Goal: Information Seeking & Learning: Learn about a topic

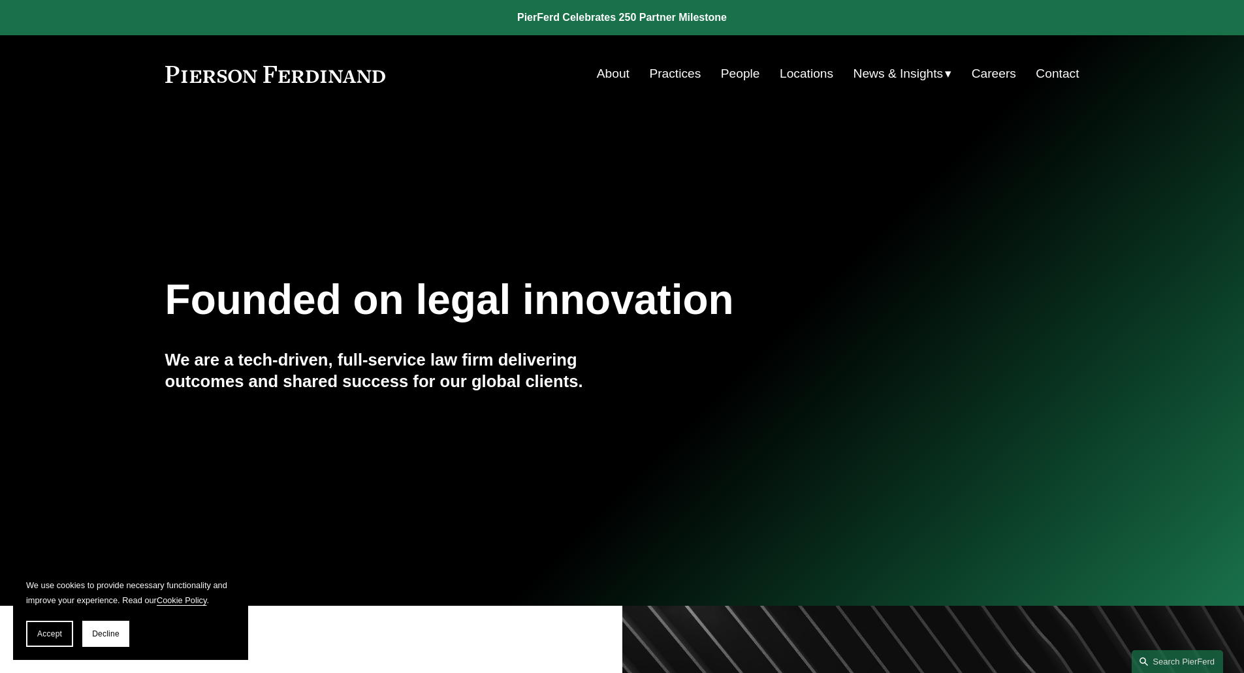
click at [1003, 69] on link "Careers" at bounding box center [994, 73] width 44 height 25
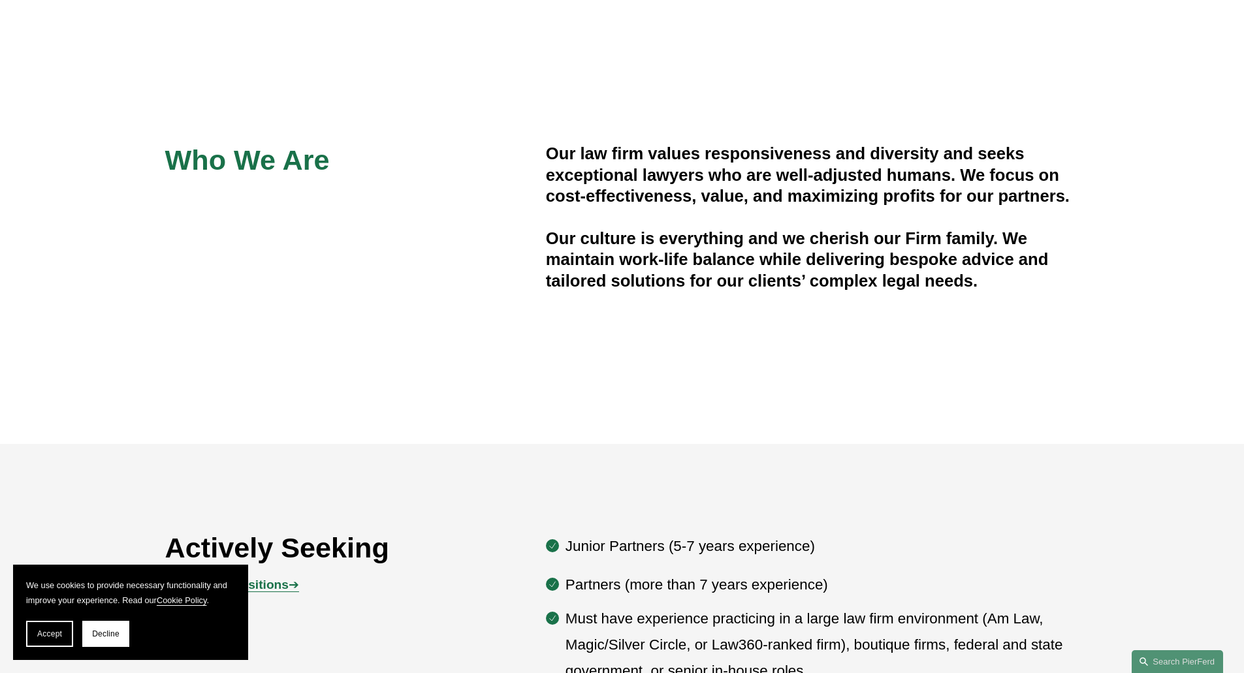
scroll to position [849, 0]
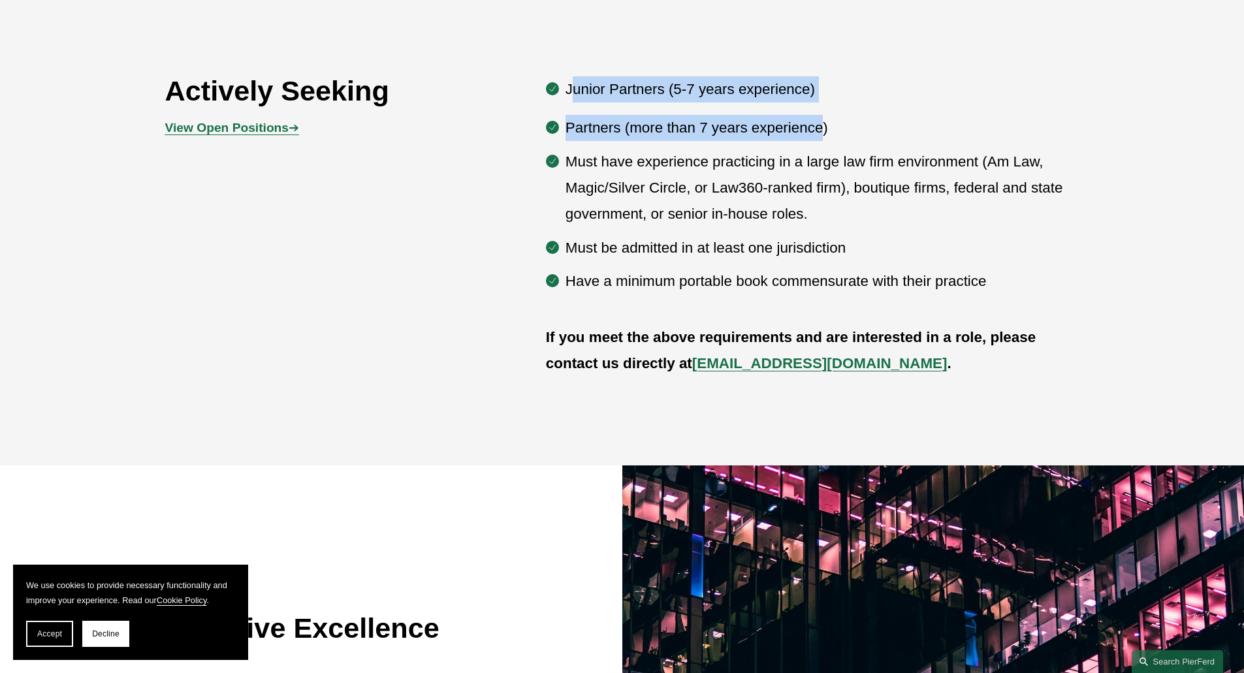
drag, startPoint x: 606, startPoint y: 98, endPoint x: 876, endPoint y: 176, distance: 281.3
click at [834, 148] on div "Junior Partners (5-7 years experience) Partners (more than 7 years experience) …" at bounding box center [812, 185] width 533 height 219
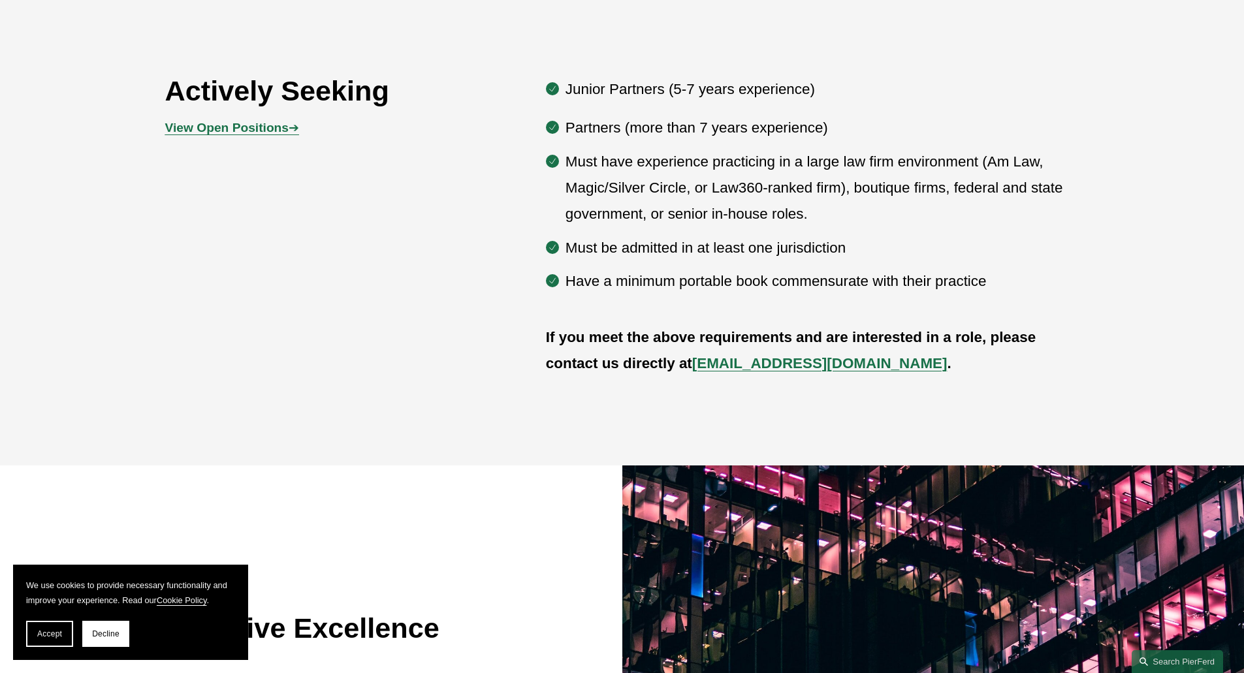
click at [882, 199] on p "Must have experience practicing in a large law firm environment (Am Law, Magic/…" at bounding box center [822, 188] width 514 height 79
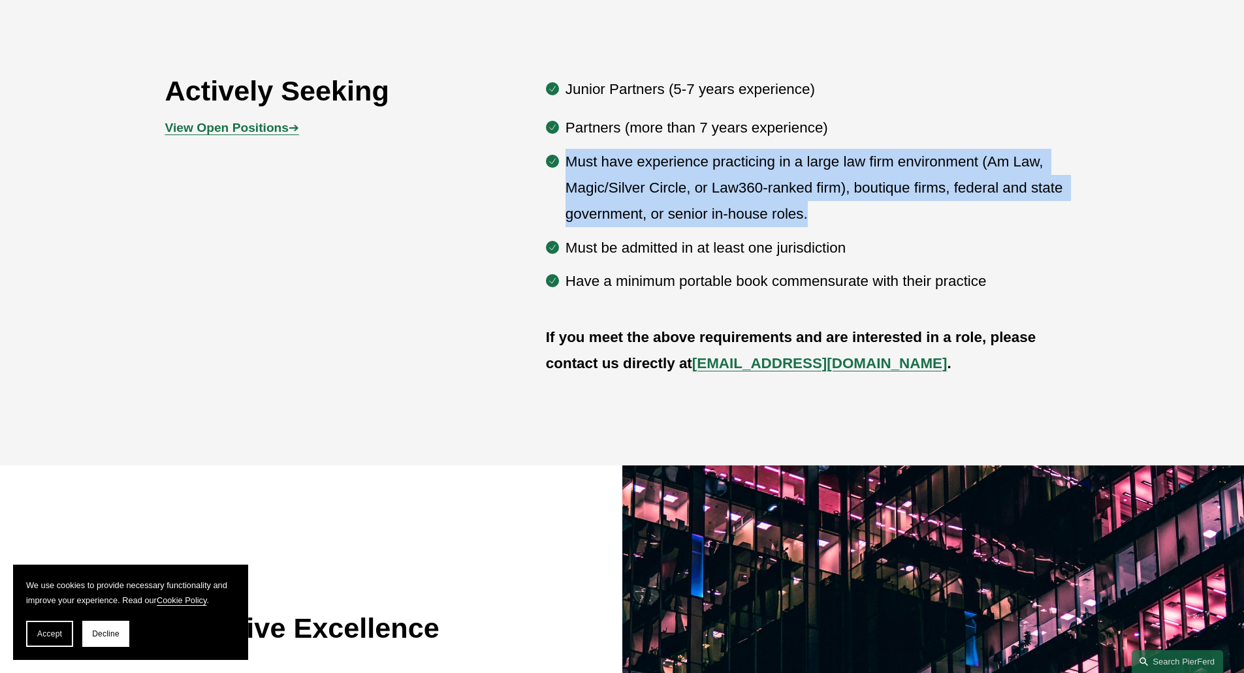
drag, startPoint x: 868, startPoint y: 209, endPoint x: 533, endPoint y: 168, distance: 336.8
click at [533, 168] on div "Actively Seeking View Open Positions ➔ Junior Partners (5-7 years experience) P…" at bounding box center [622, 226] width 1244 height 315
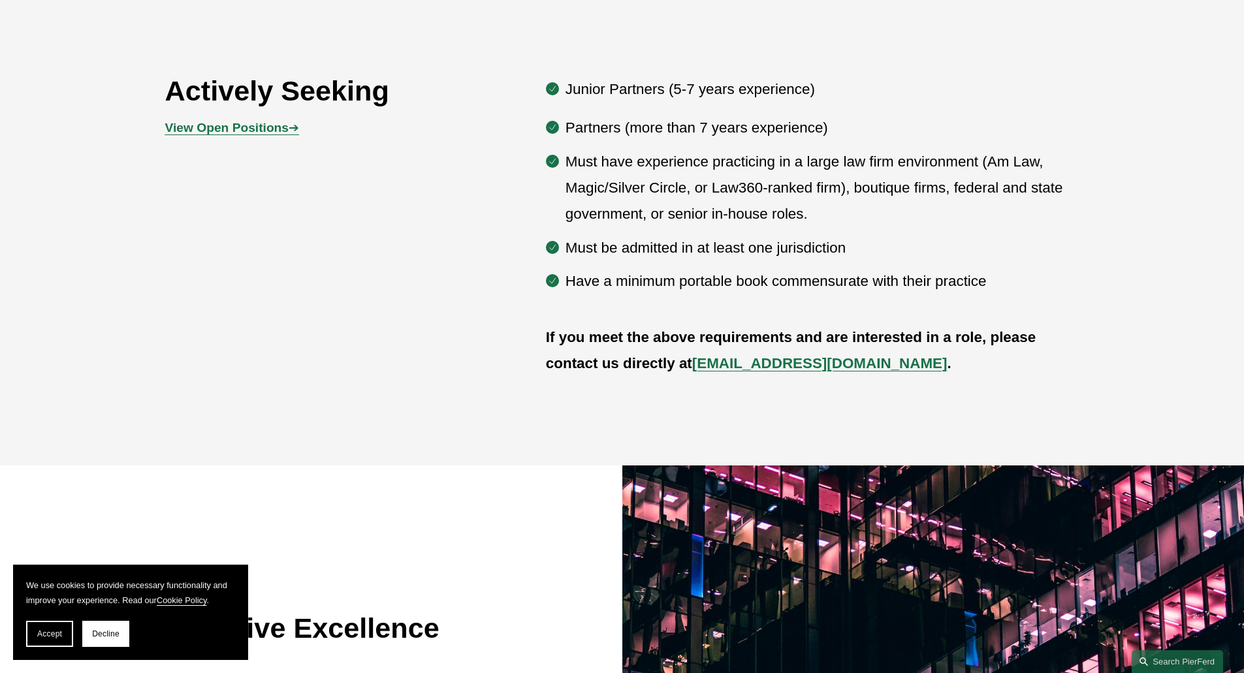
click at [645, 252] on p "Must be admitted in at least one jurisdiction" at bounding box center [822, 248] width 514 height 26
click at [644, 252] on p "Must be admitted in at least one jurisdiction" at bounding box center [822, 248] width 514 height 26
click at [467, 271] on div "Actively Seeking View Open Positions ➔ Junior Partners (5-7 years experience) P…" at bounding box center [622, 226] width 1244 height 315
click at [770, 226] on p "Must have experience practicing in a large law firm environment (Am Law, Magic/…" at bounding box center [822, 188] width 514 height 79
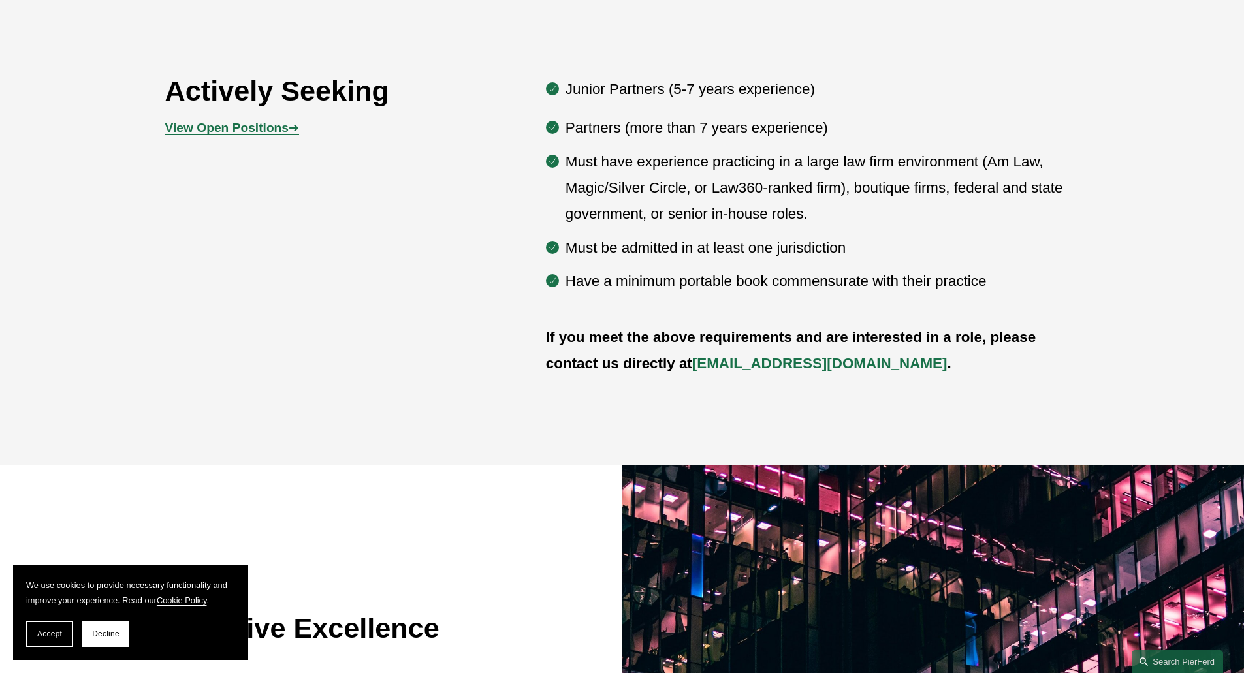
click at [246, 137] on p "View Open Positions ➔" at bounding box center [279, 128] width 229 height 23
click at [249, 128] on strong "View Open Positions" at bounding box center [226, 128] width 123 height 14
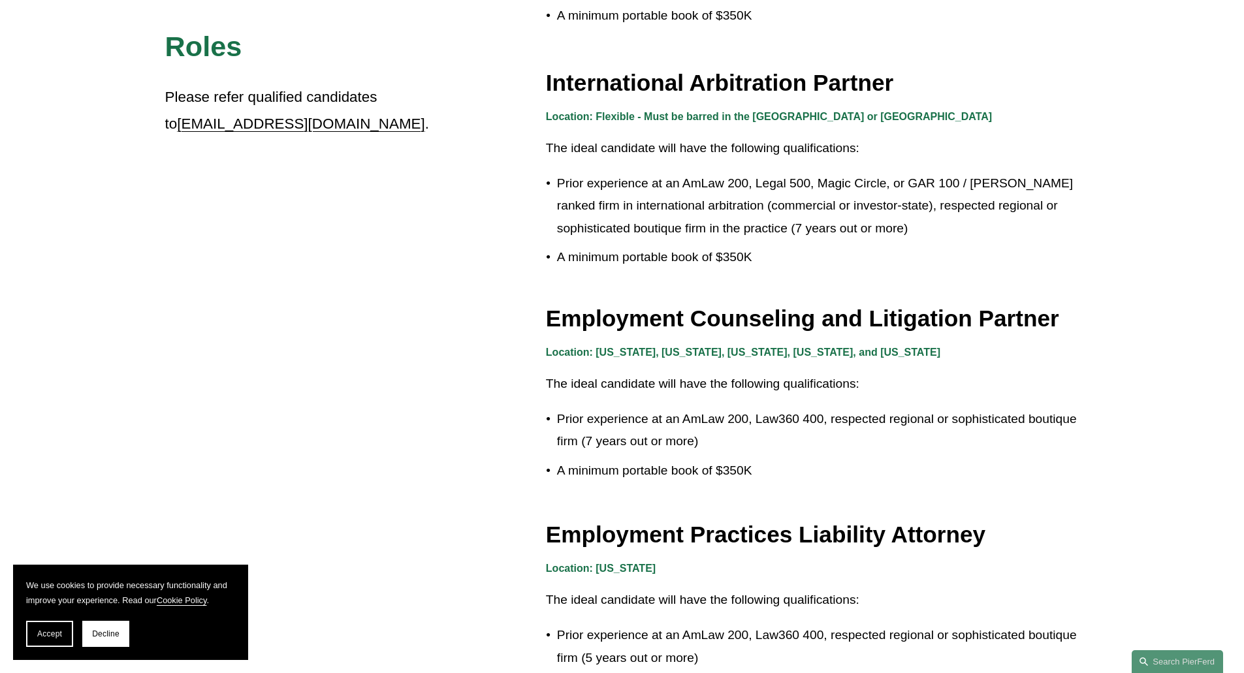
scroll to position [1828, 0]
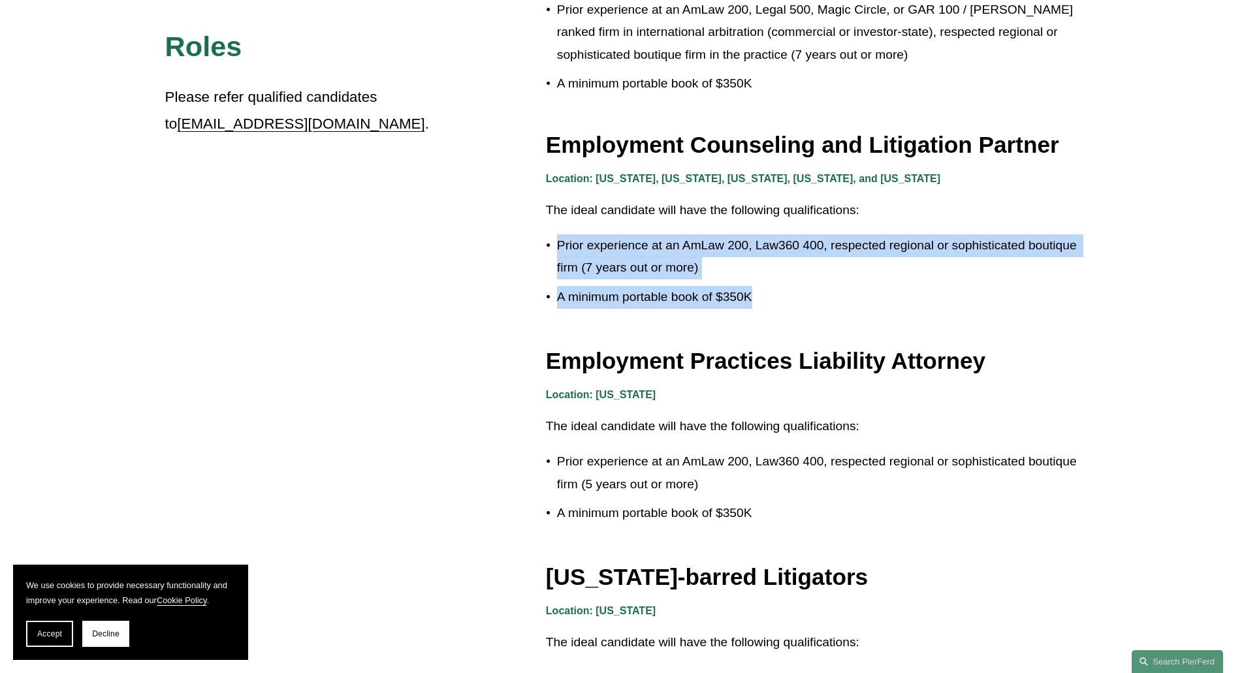
drag, startPoint x: 750, startPoint y: 291, endPoint x: 531, endPoint y: 237, distance: 225.4
click at [546, 237] on ul "Prior experience at an AmLaw 200, Law360 400, respected regional or sophisticat…" at bounding box center [812, 271] width 533 height 74
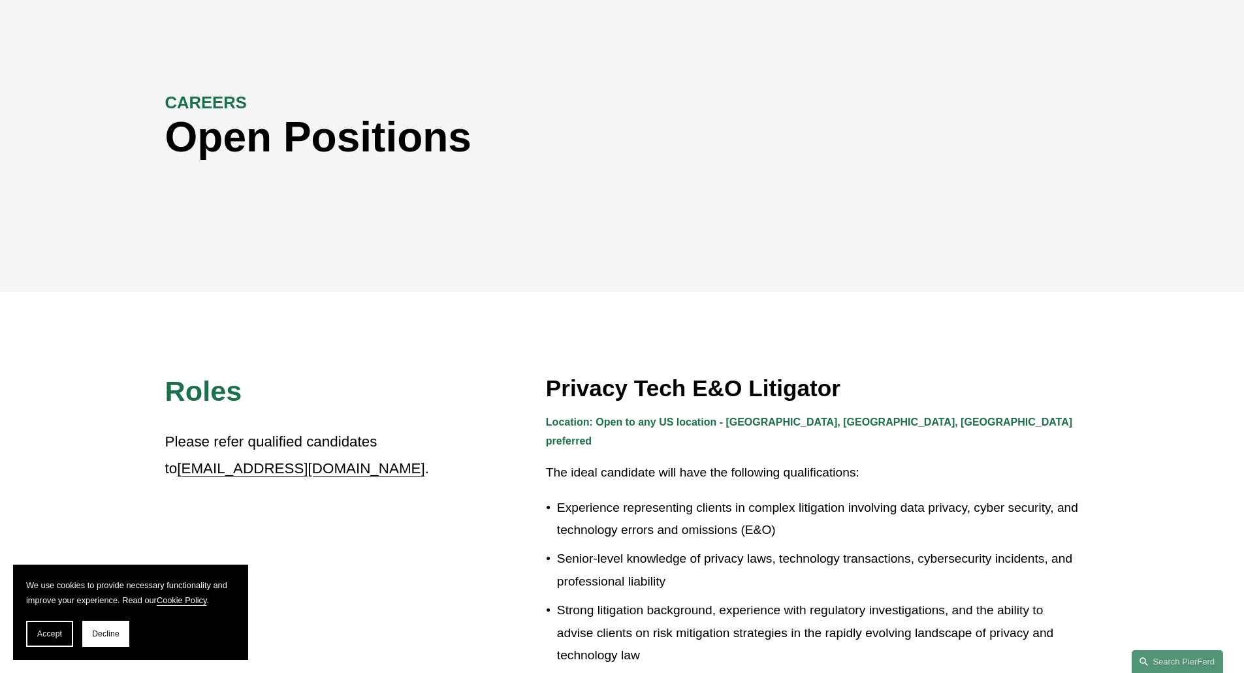
scroll to position [0, 0]
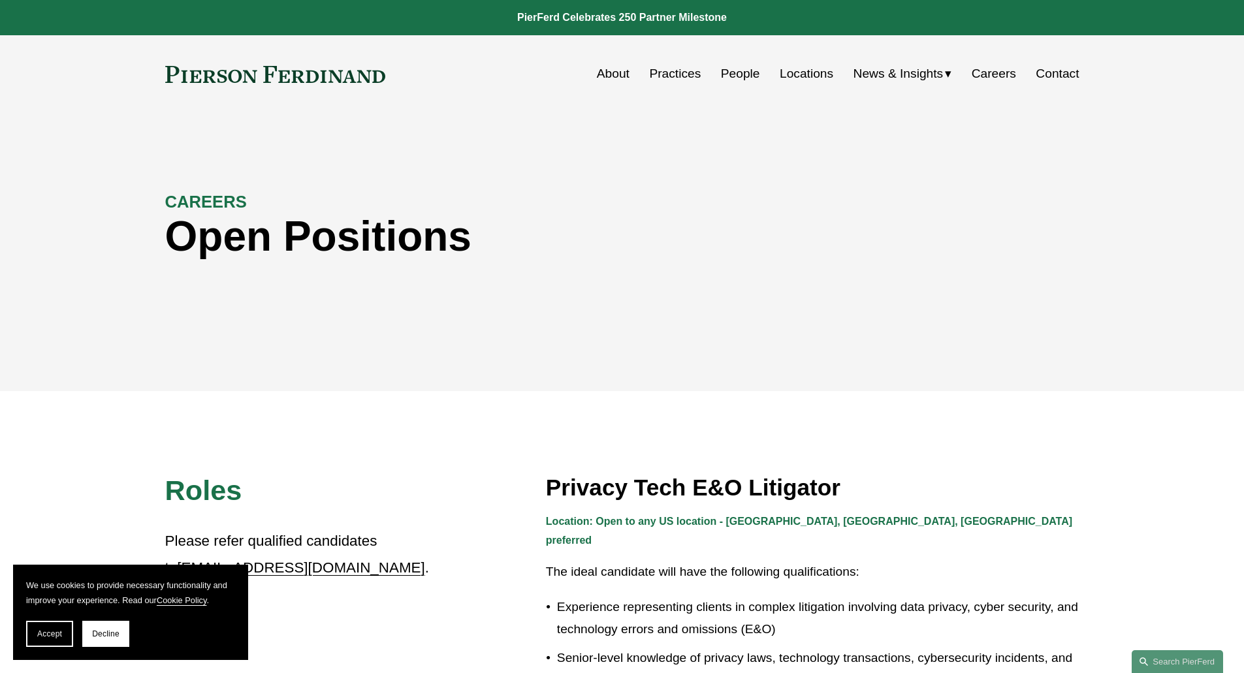
click at [726, 72] on link "People" at bounding box center [740, 73] width 39 height 25
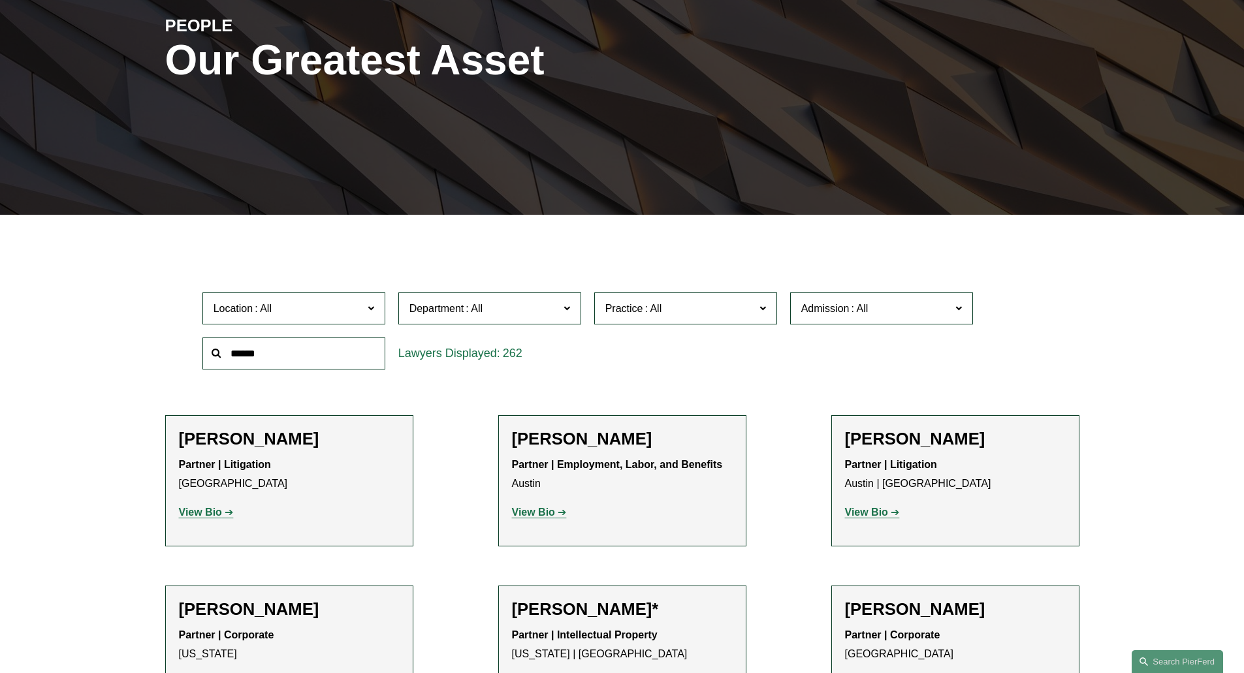
scroll to position [457, 0]
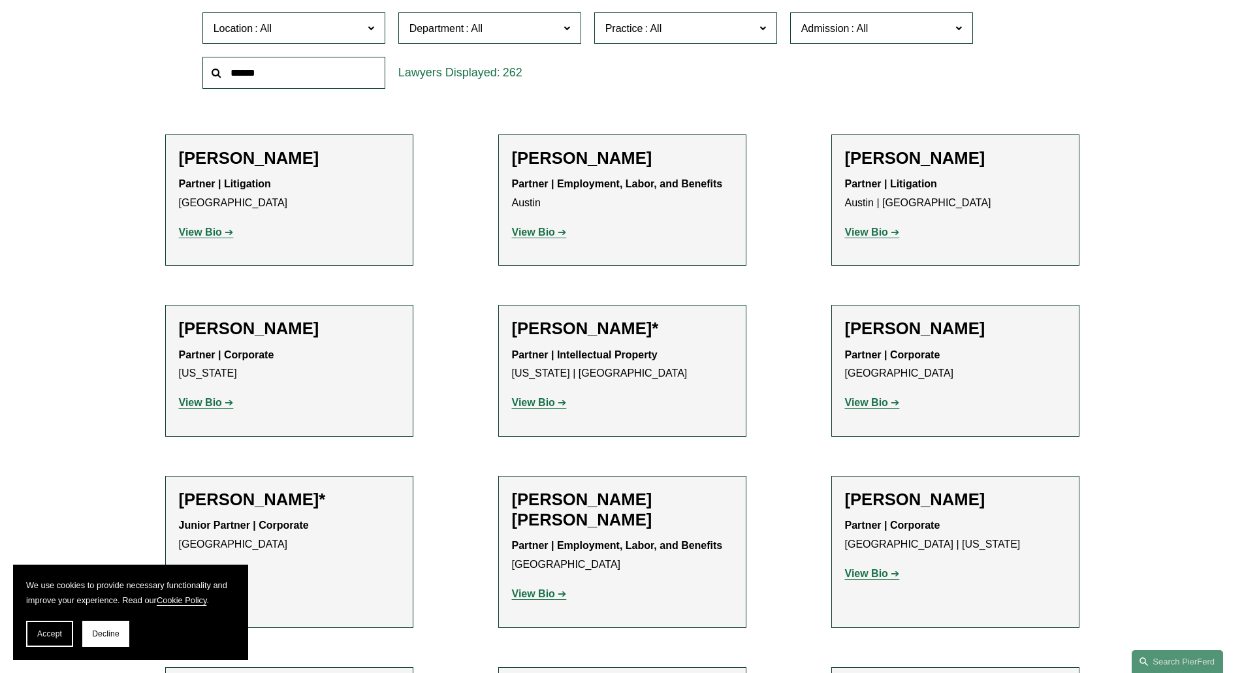
click at [346, 31] on span "Location" at bounding box center [289, 29] width 150 height 18
click at [0, 0] on link "Houston" at bounding box center [0, 0] width 0 height 0
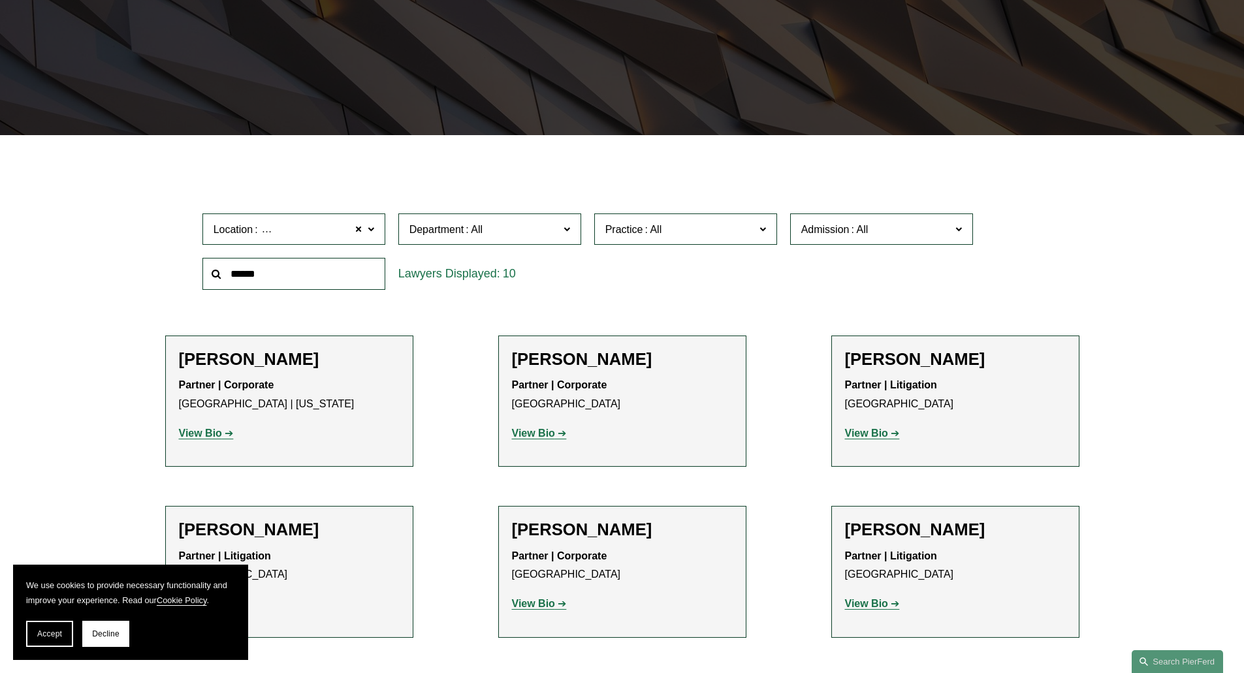
scroll to position [261, 0]
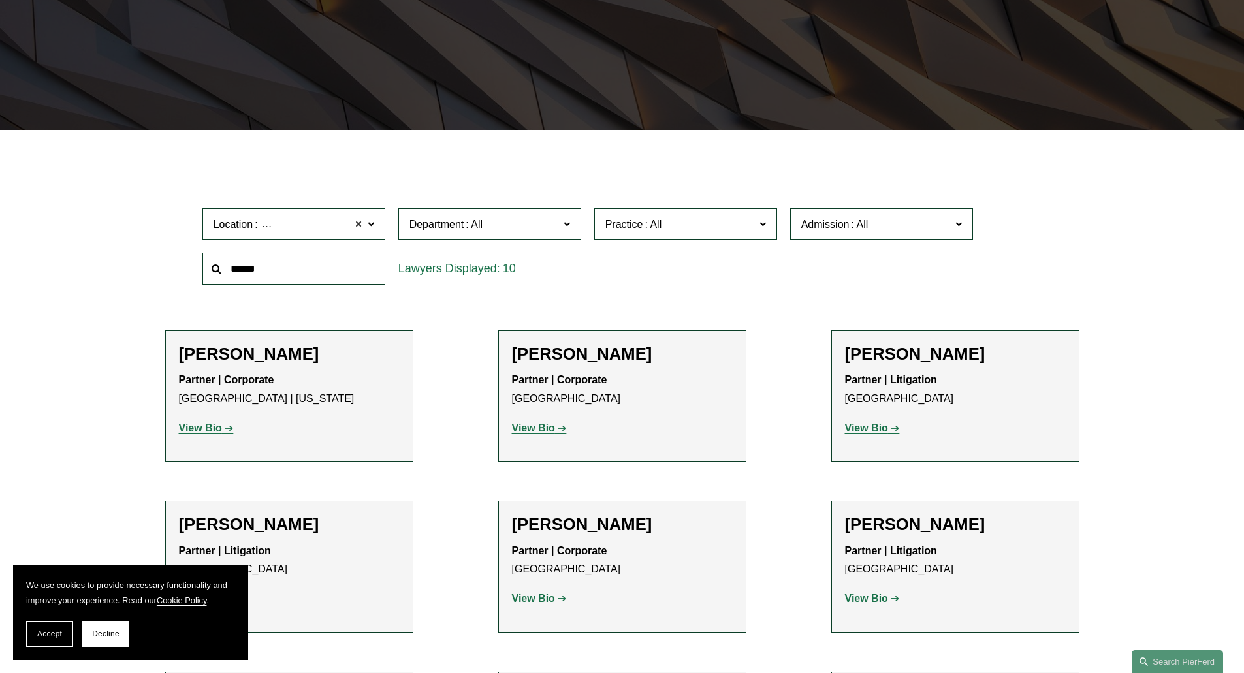
click at [355, 227] on span at bounding box center [359, 223] width 8 height 17
click at [332, 226] on span "Location" at bounding box center [289, 224] width 150 height 18
click at [0, 0] on link "[GEOGRAPHIC_DATA]" at bounding box center [0, 0] width 0 height 0
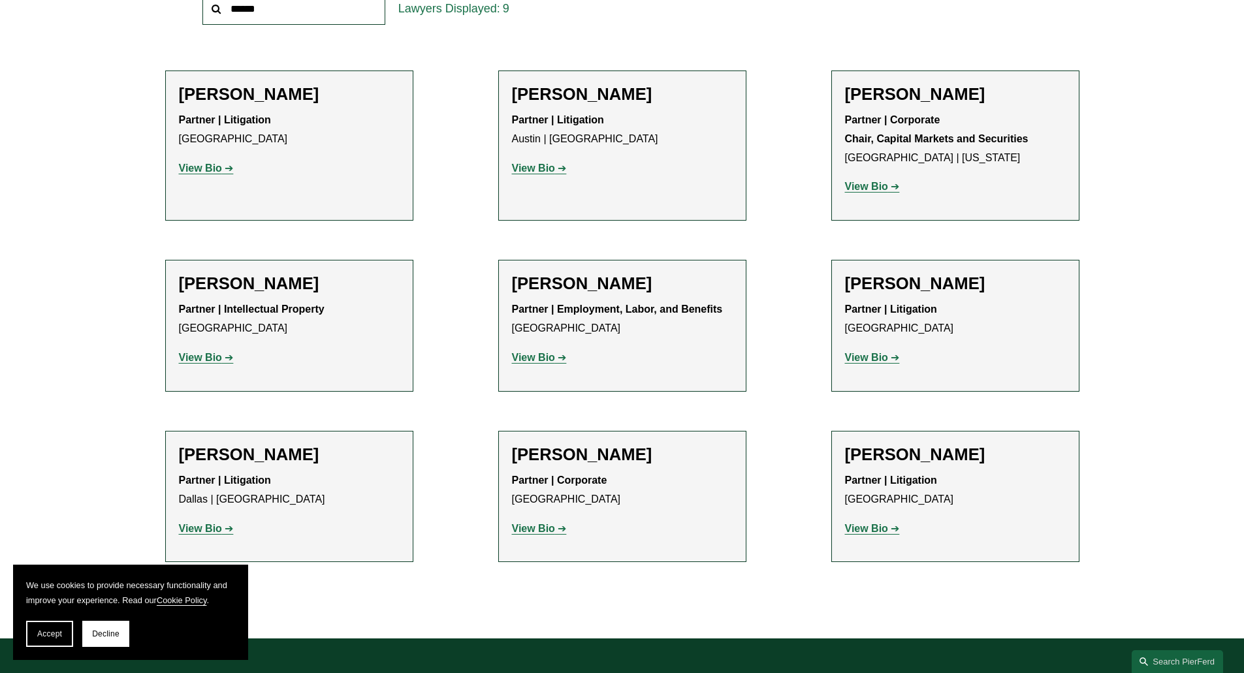
scroll to position [653, 0]
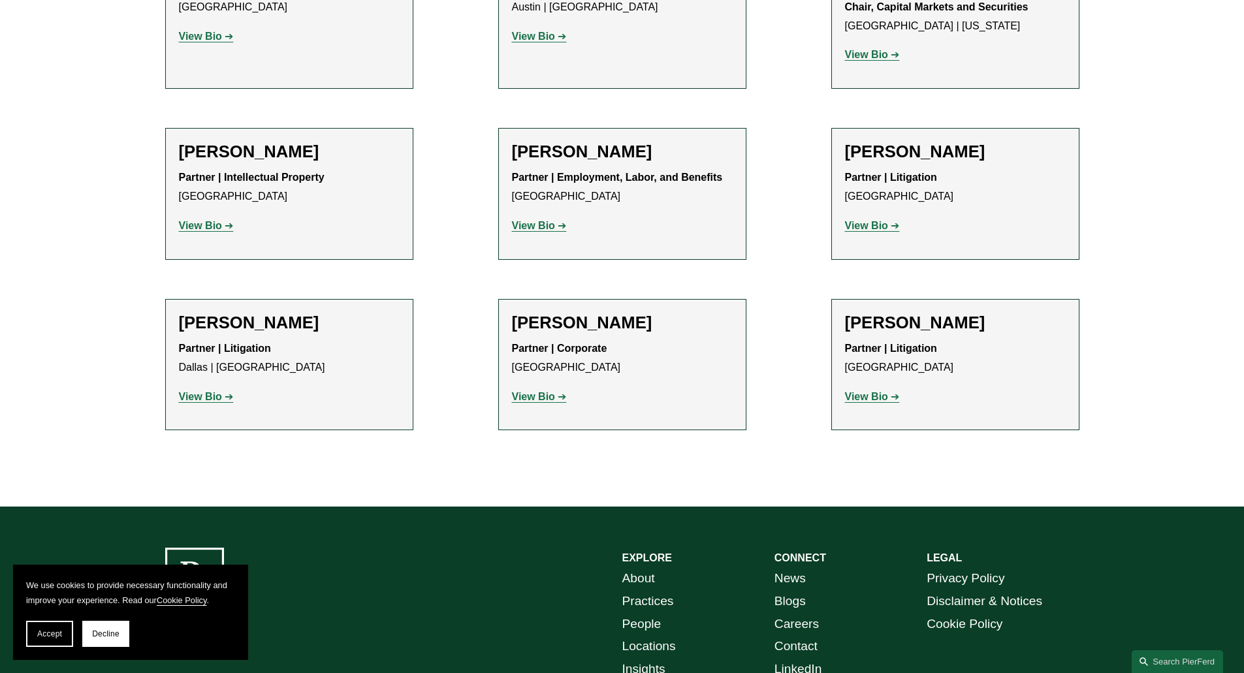
click at [537, 399] on strong "View Bio" at bounding box center [533, 396] width 43 height 11
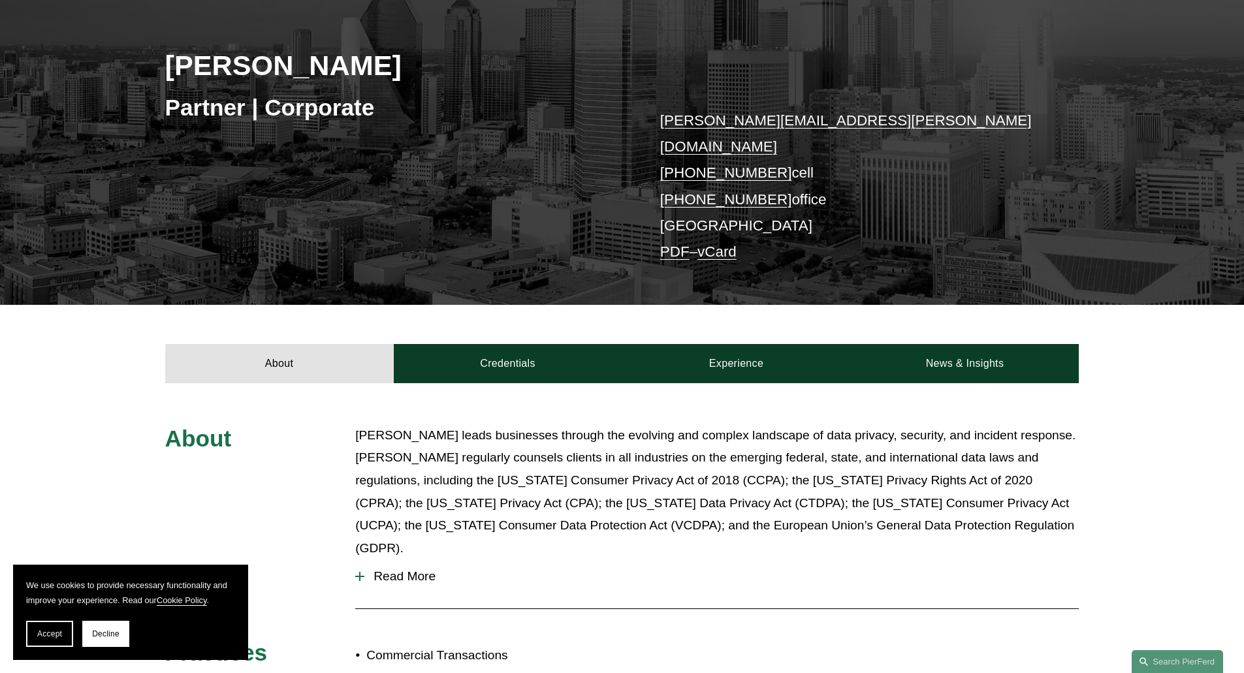
scroll to position [457, 0]
